Goal: Find specific page/section: Find specific page/section

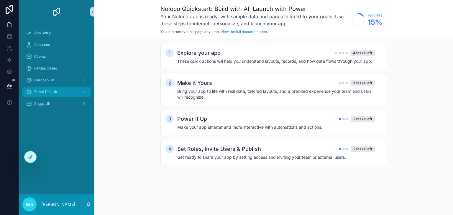
click at [46, 97] on link "Zebra Pen Uk" at bounding box center [56, 92] width 68 height 11
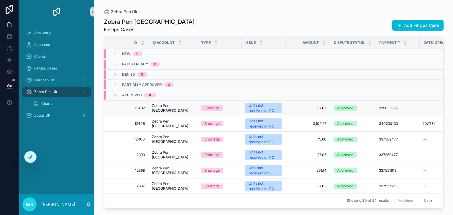
scroll to position [117, 0]
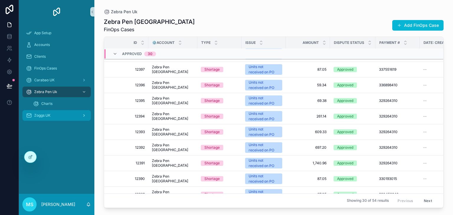
click at [59, 111] on div "Zoggs UK" at bounding box center [56, 115] width 61 height 9
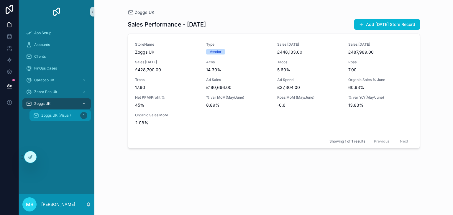
click at [67, 118] on div "Zoggs UK (Visual) 1" at bounding box center [60, 115] width 54 height 9
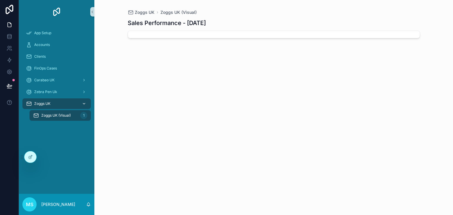
click at [62, 101] on div "Zoggs UK" at bounding box center [56, 103] width 61 height 9
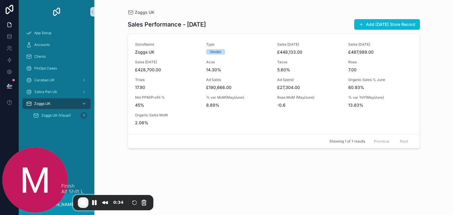
click at [83, 203] on span "End Recording" at bounding box center [83, 203] width 7 height 7
